Goal: Task Accomplishment & Management: Use online tool/utility

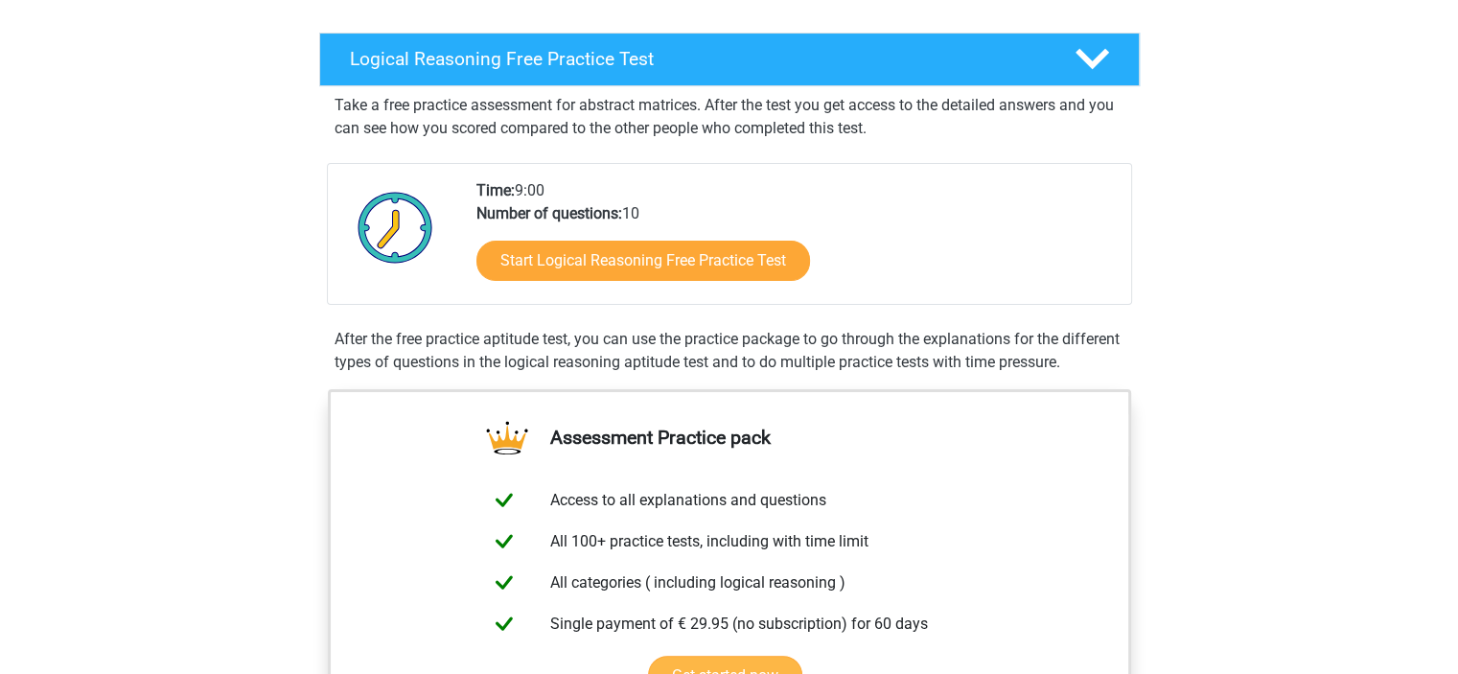
scroll to position [287, 0]
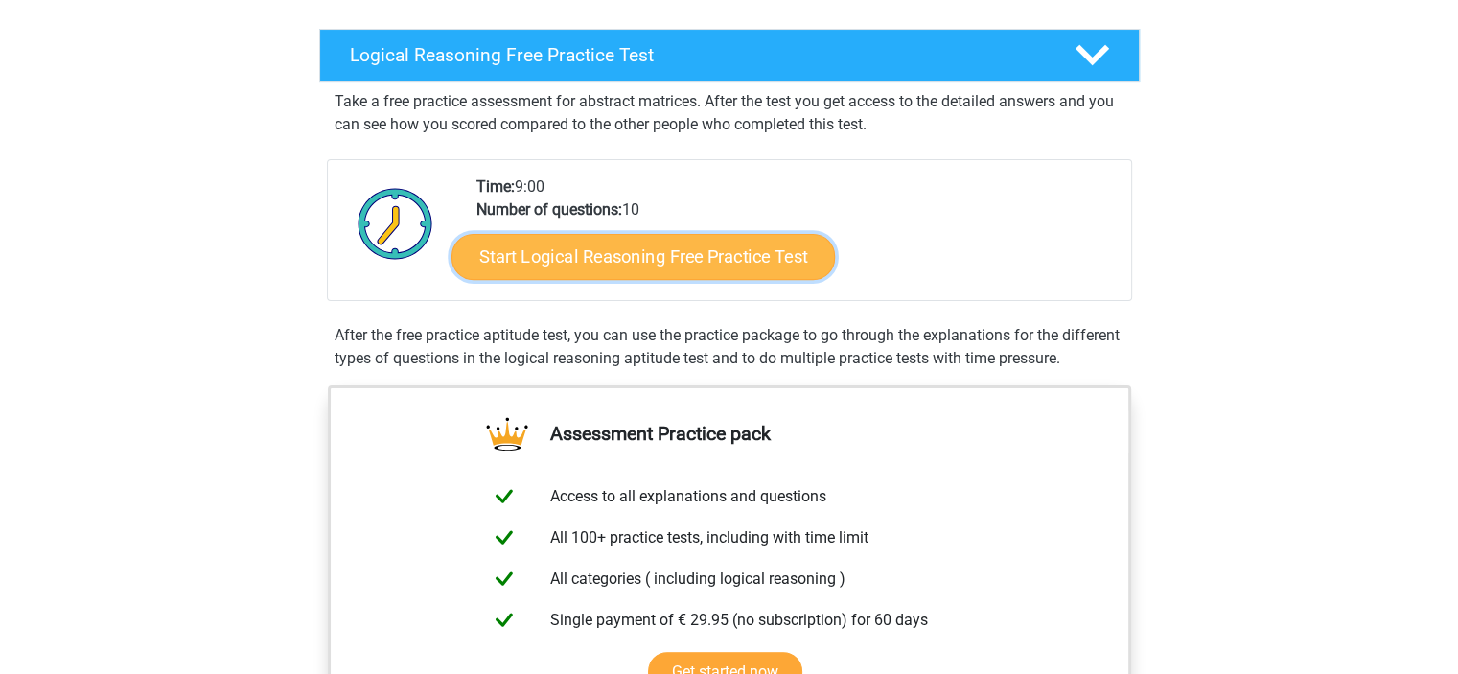
click at [613, 266] on link "Start Logical Reasoning Free Practice Test" at bounding box center [642, 256] width 383 height 46
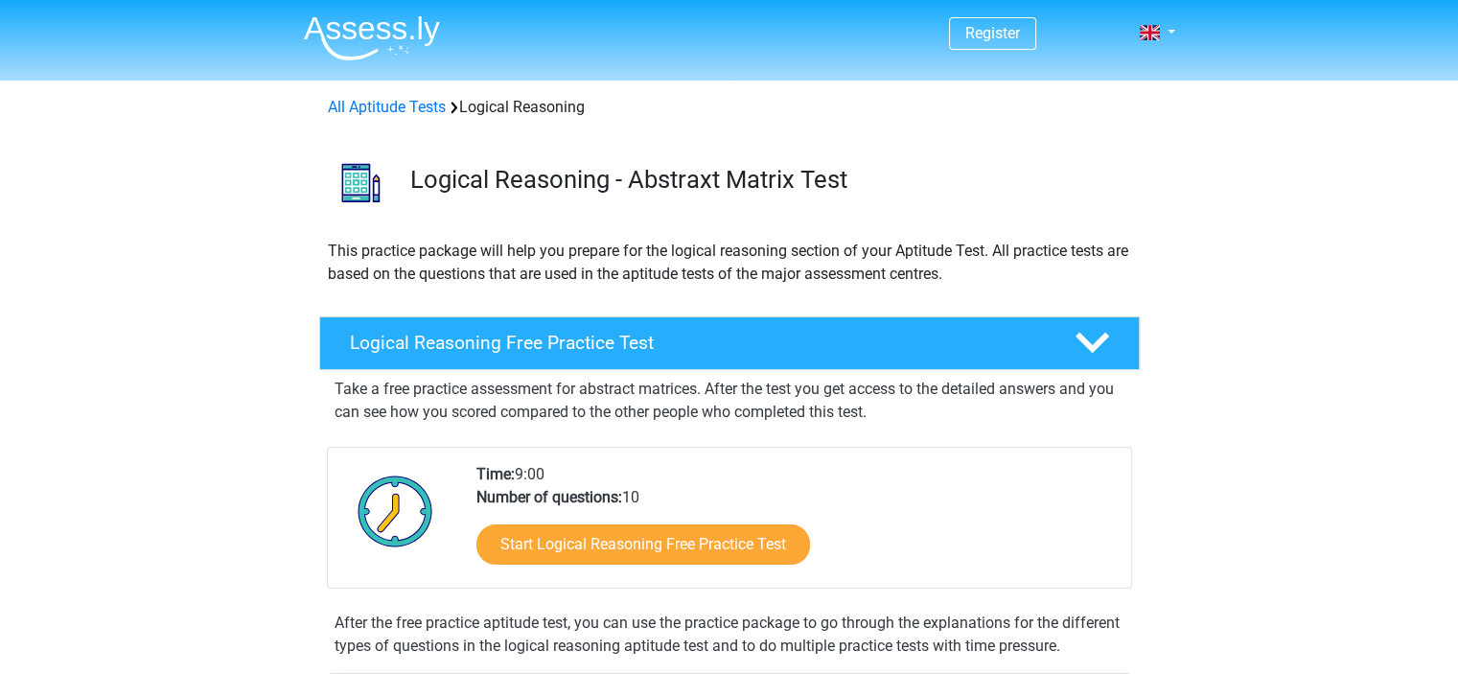
scroll to position [192, 0]
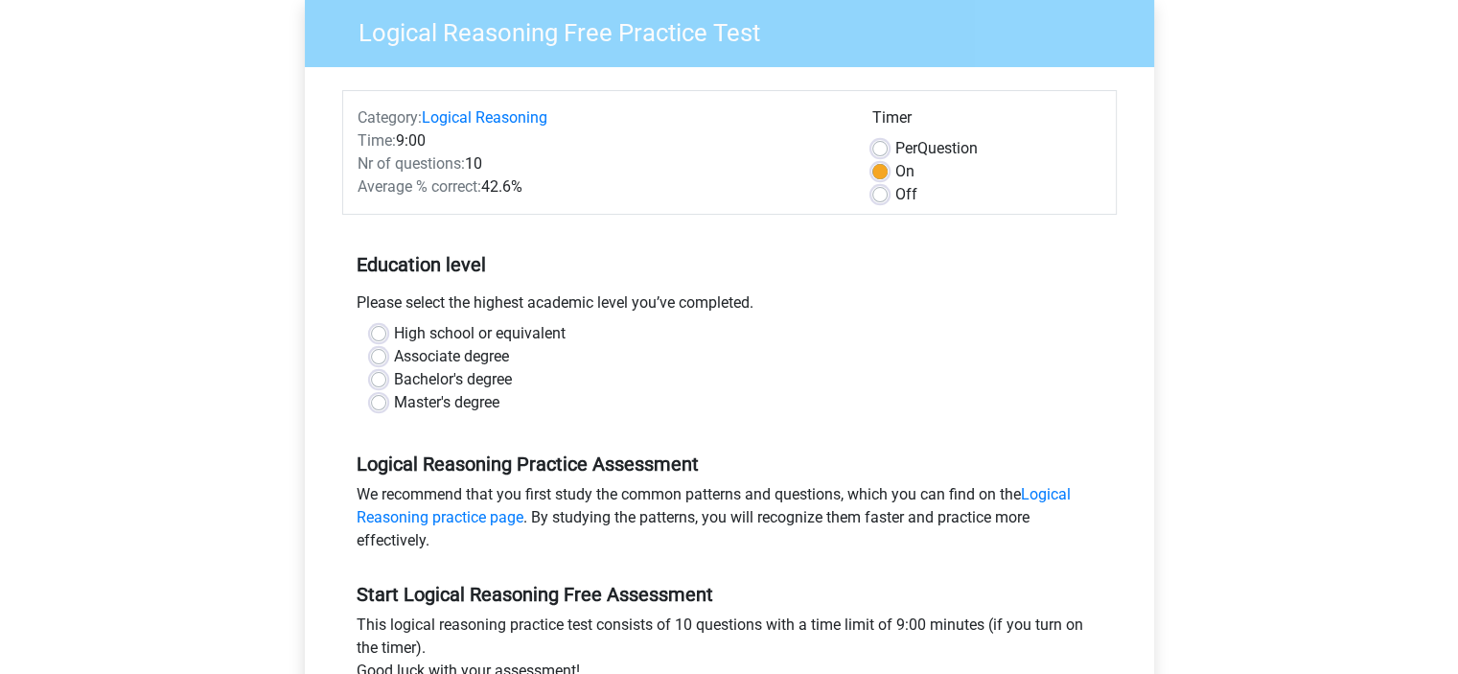
scroll to position [192, 0]
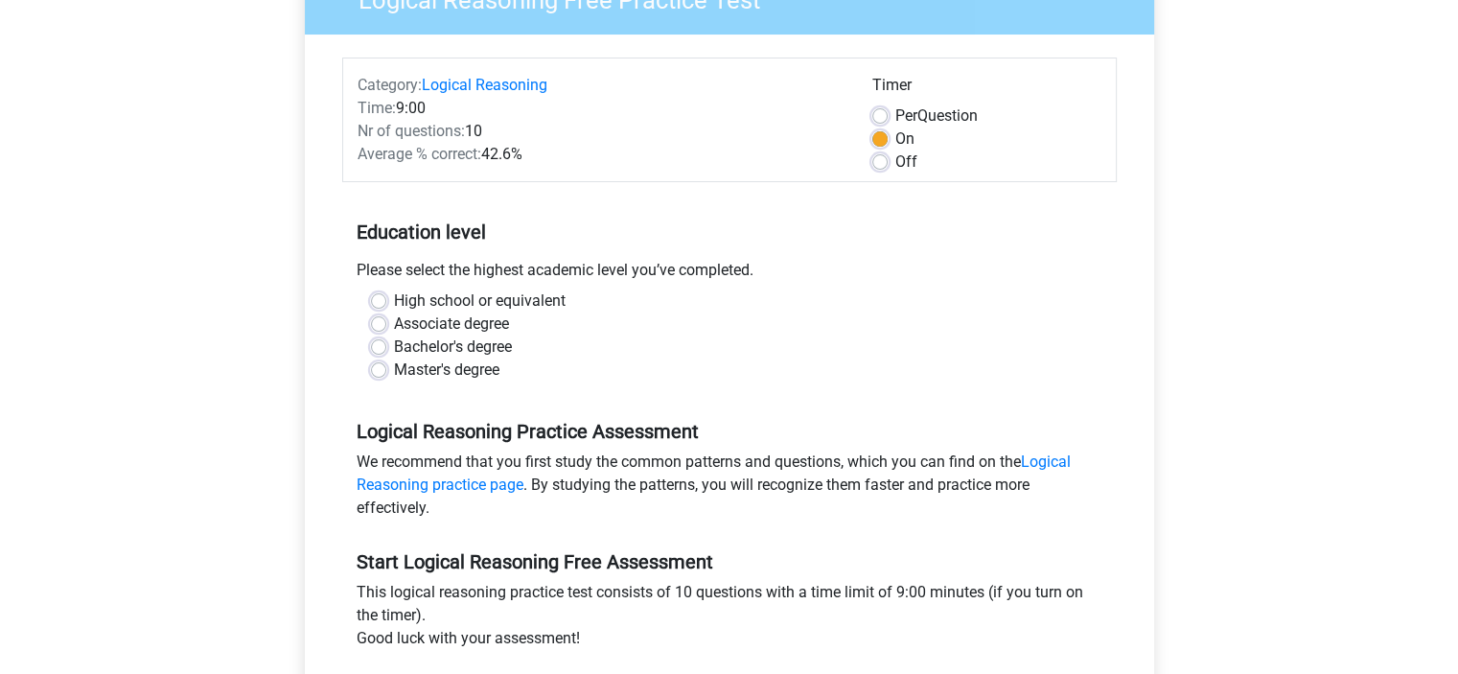
click at [497, 333] on label "Associate degree" at bounding box center [451, 323] width 115 height 23
click at [386, 332] on input "Associate degree" at bounding box center [378, 321] width 15 height 19
radio input "true"
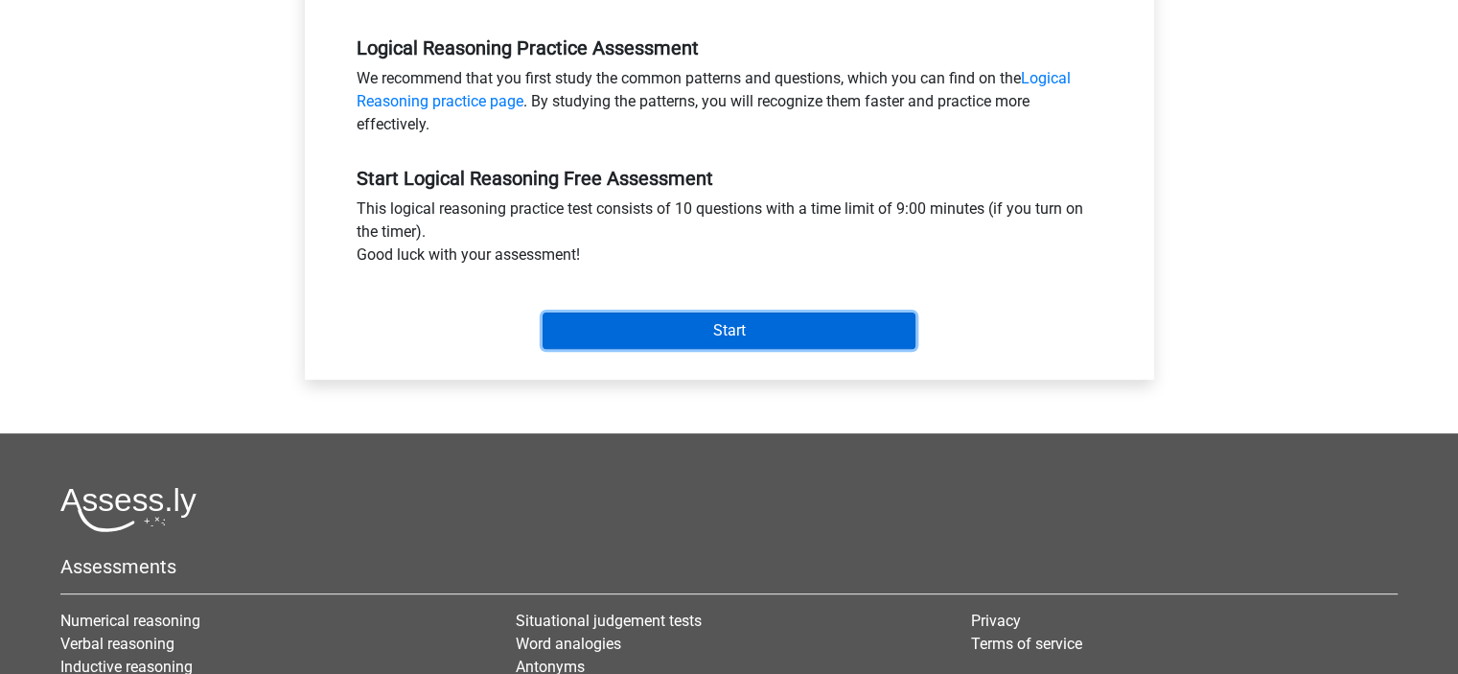
click at [586, 322] on input "Start" at bounding box center [728, 330] width 373 height 36
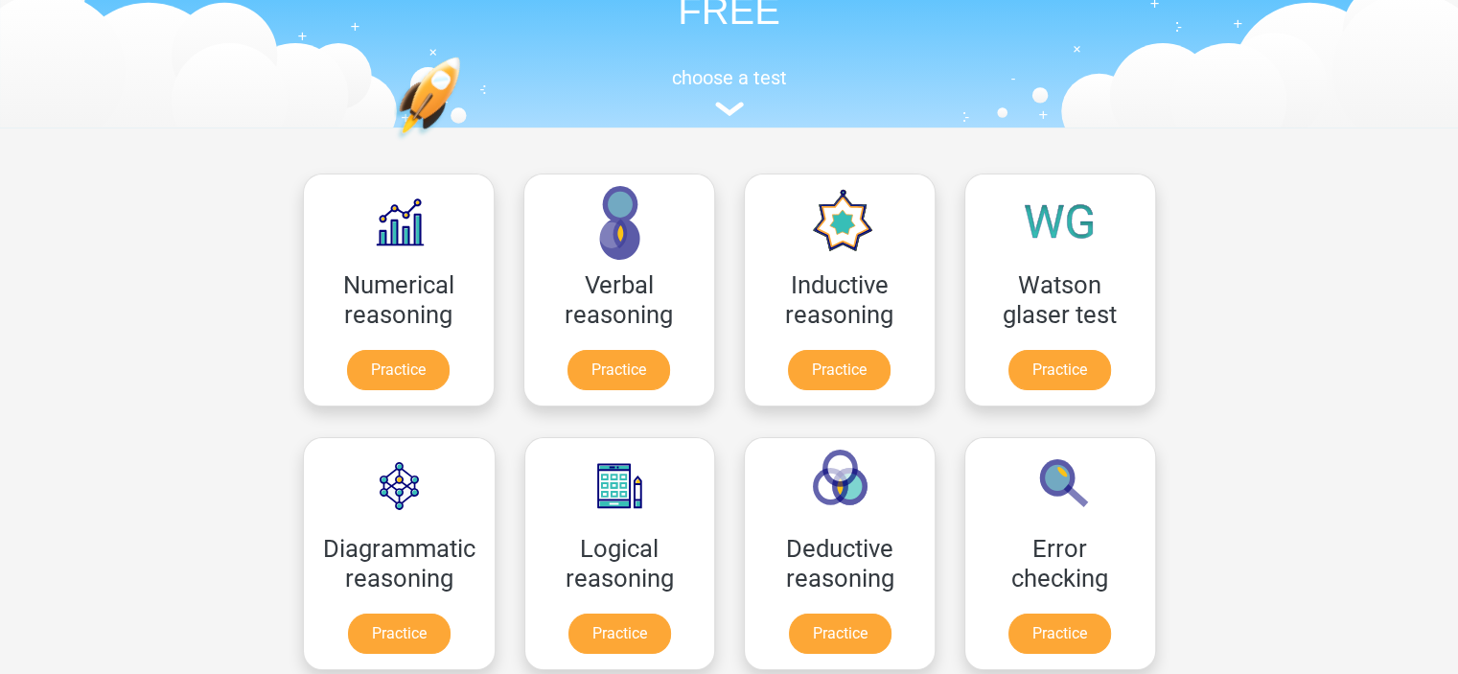
scroll to position [113, 0]
